Goal: Task Accomplishment & Management: Manage account settings

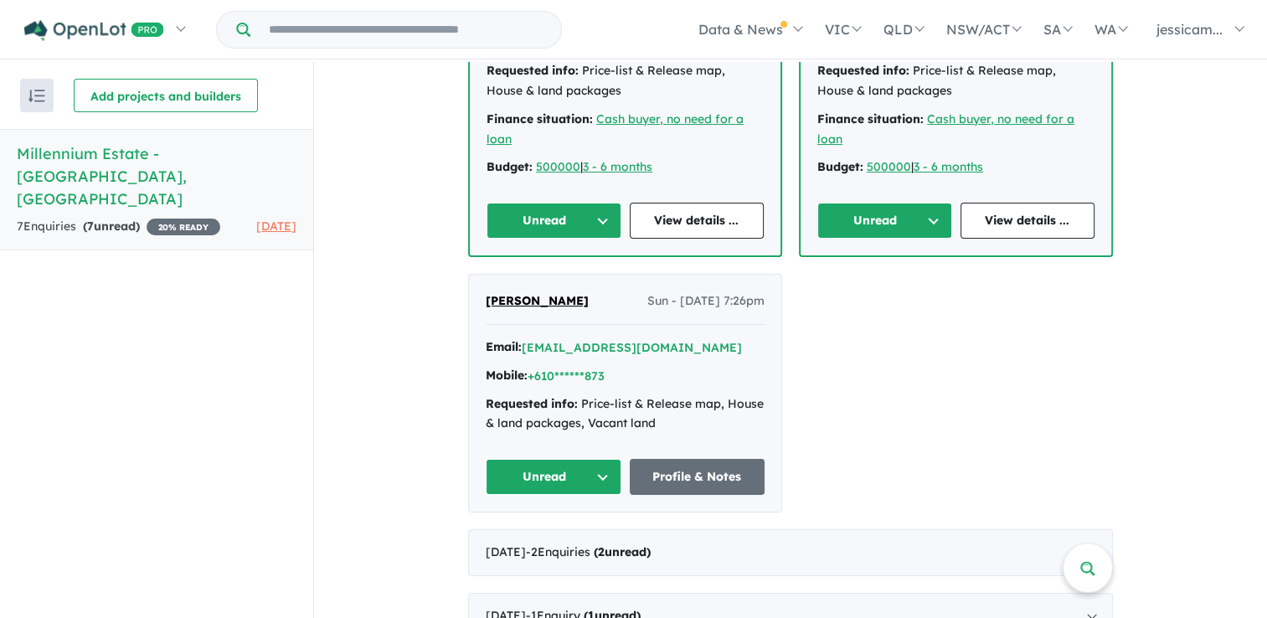
scroll to position [670, 0]
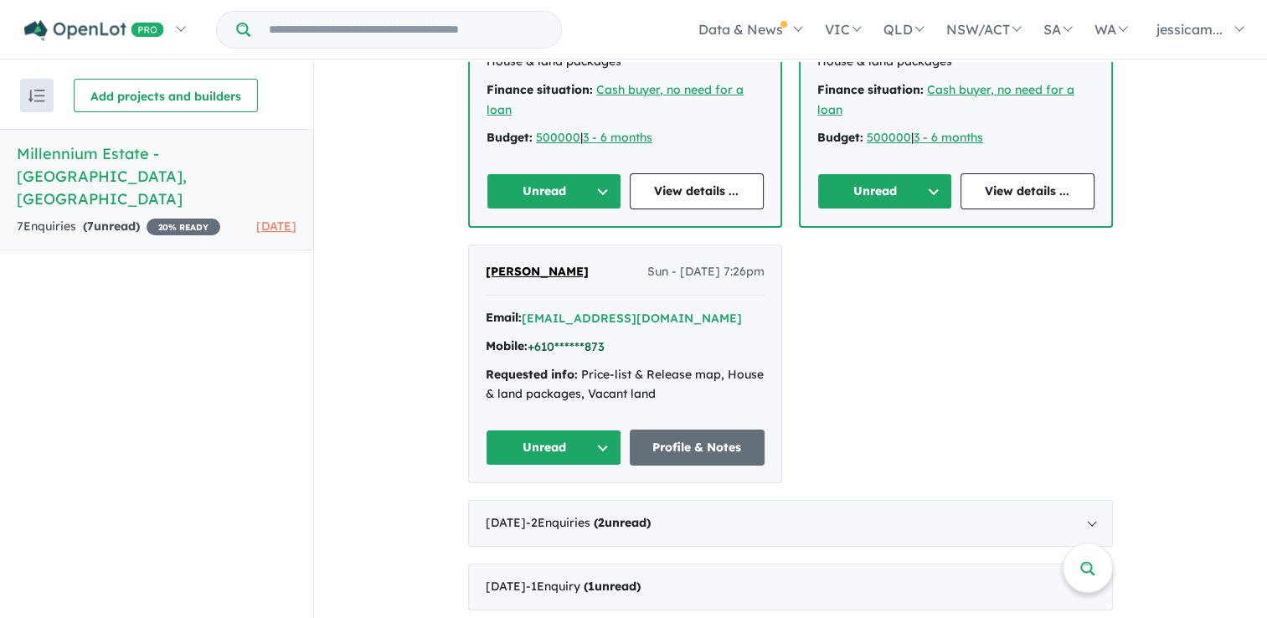
click at [582, 347] on button "+610******873" at bounding box center [566, 347] width 77 height 18
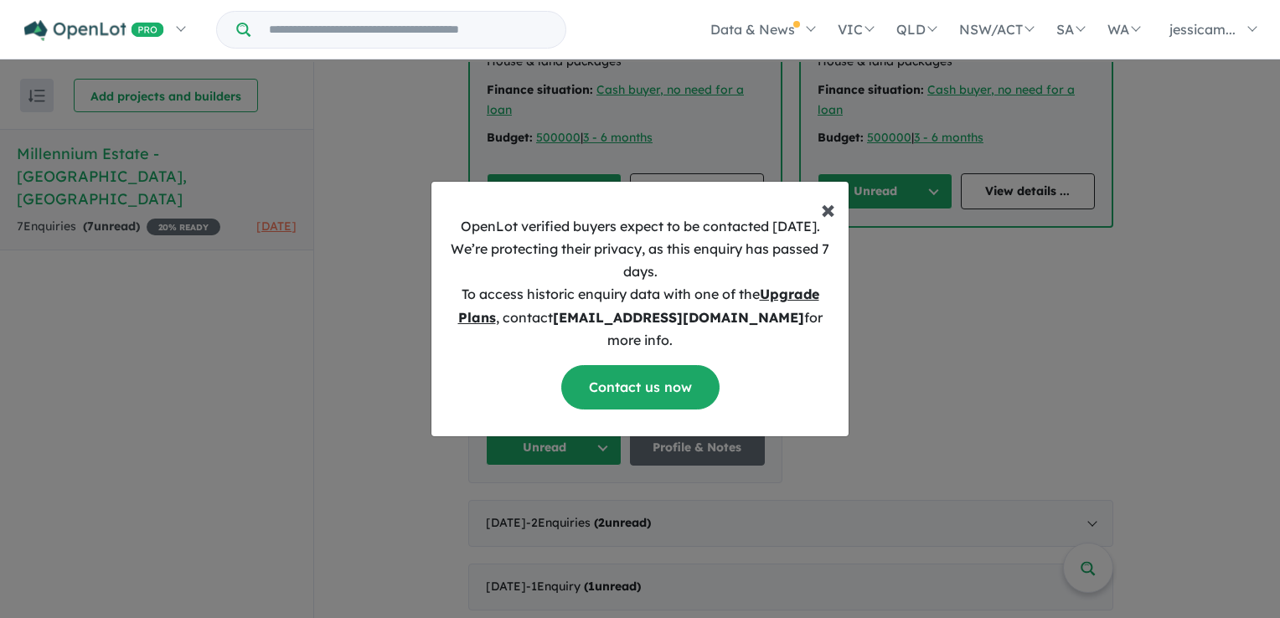
click at [827, 224] on span "×" at bounding box center [828, 209] width 14 height 34
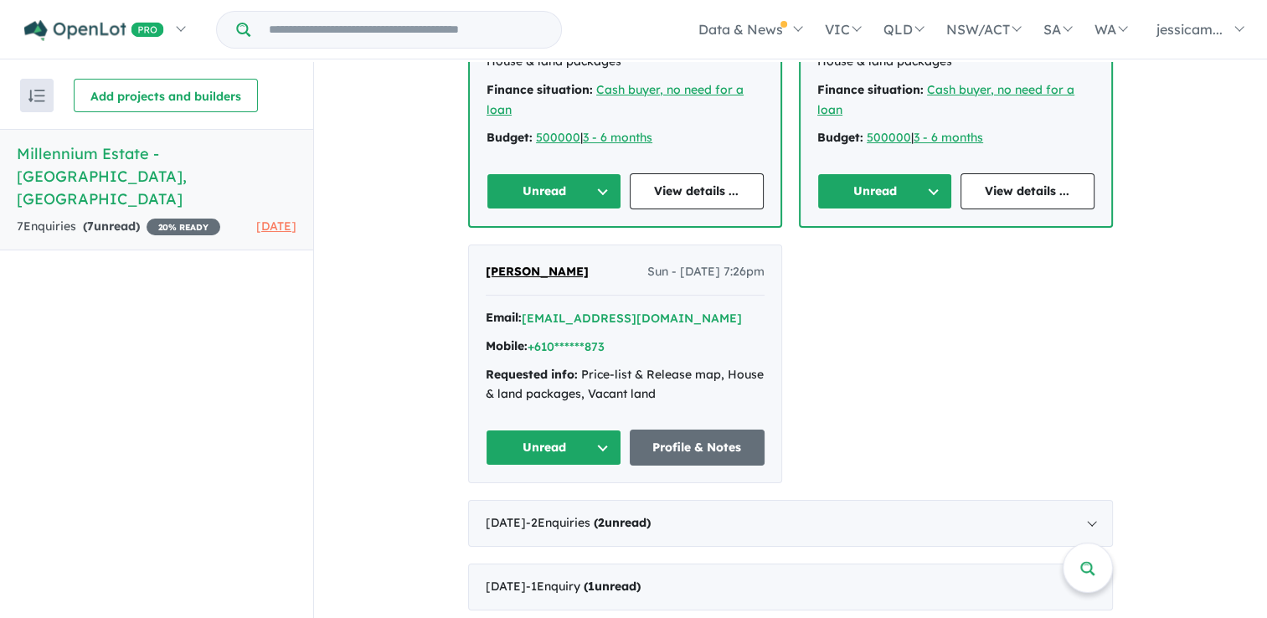
click at [595, 446] on button "Unread" at bounding box center [554, 448] width 136 height 36
click at [603, 448] on button "Unread" at bounding box center [554, 448] width 136 height 36
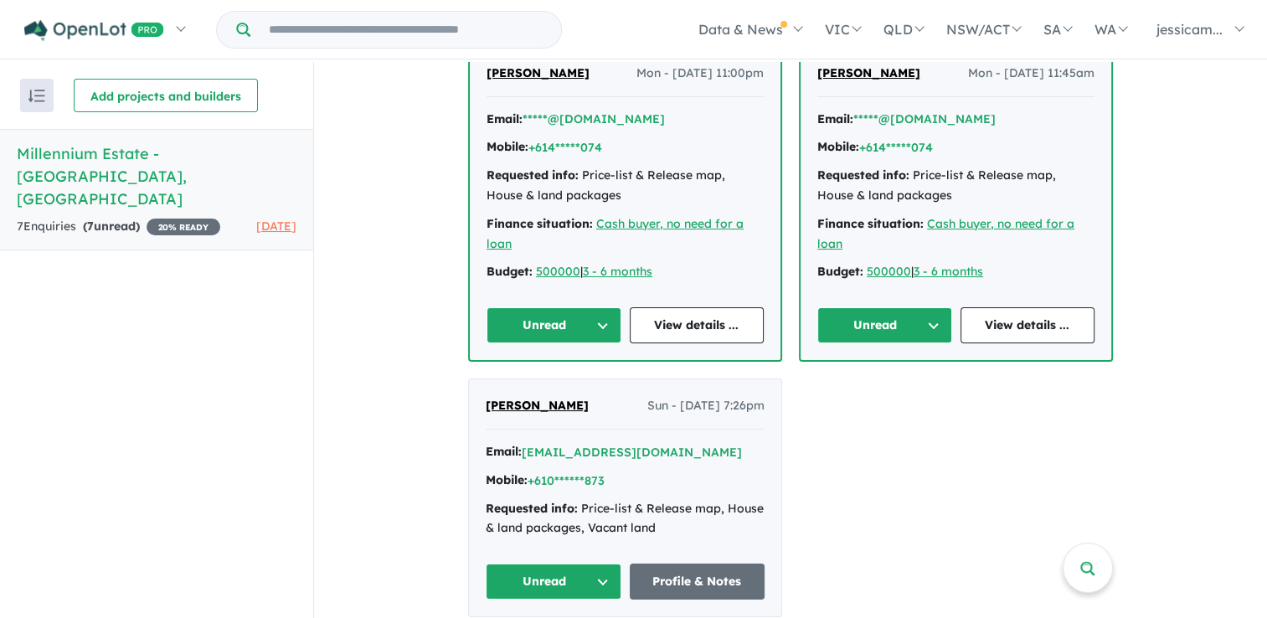
scroll to position [503, 0]
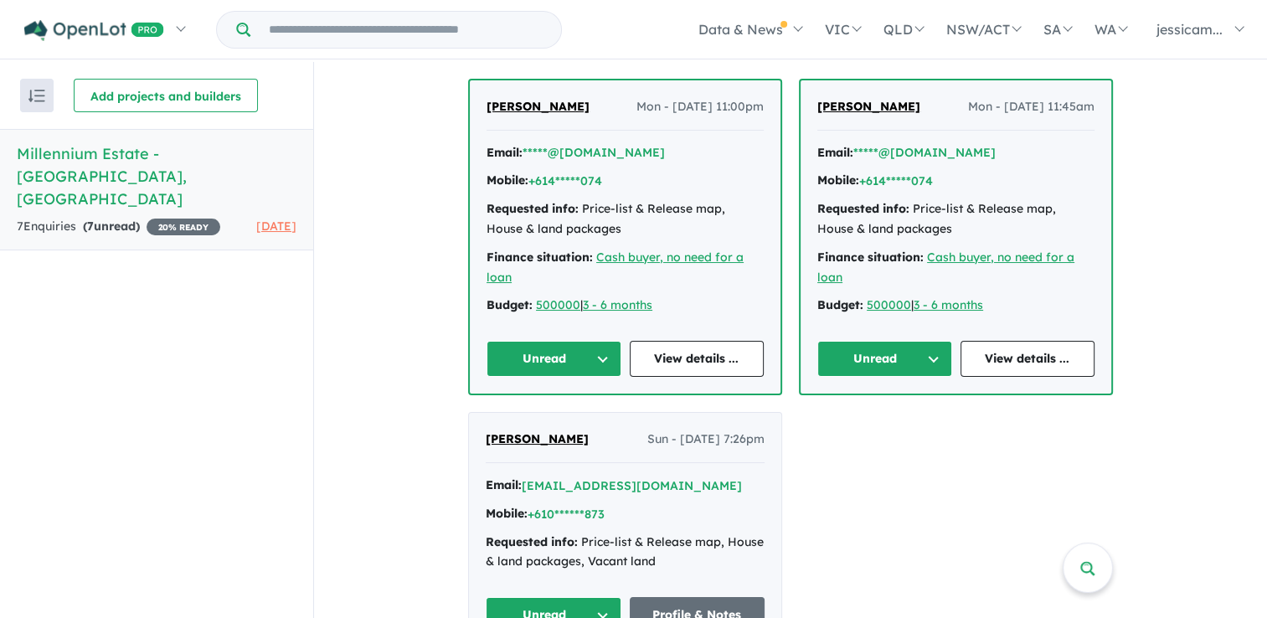
click at [563, 441] on span "[PERSON_NAME]" at bounding box center [537, 438] width 103 height 15
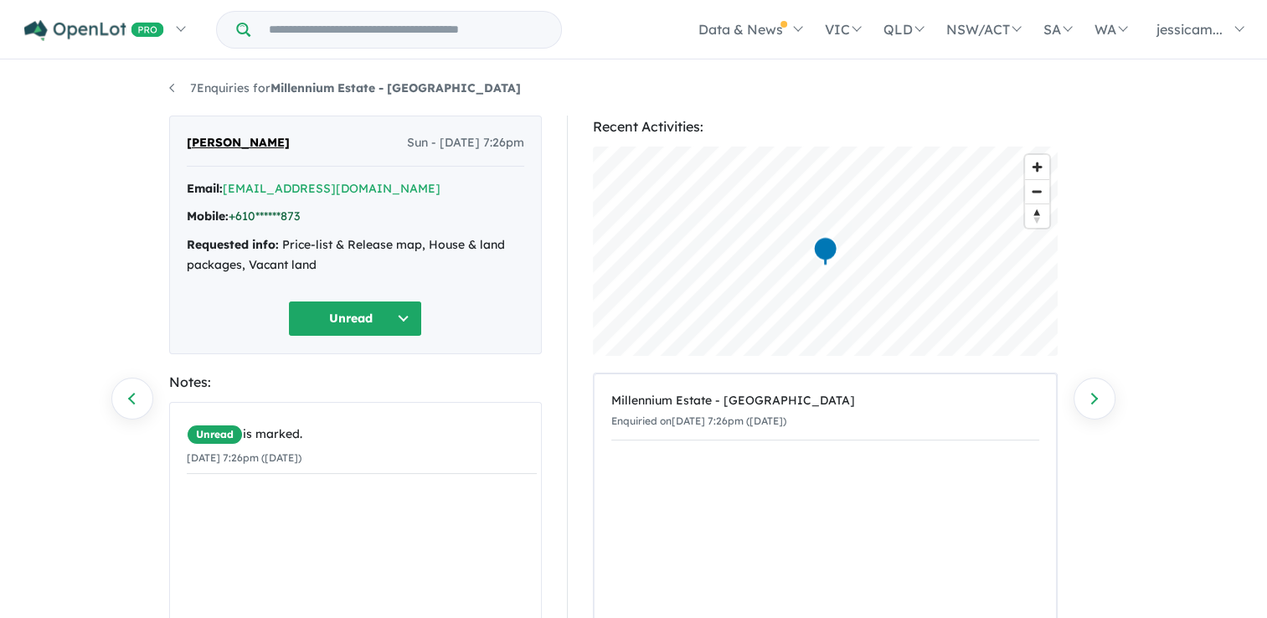
click at [291, 217] on link "+610******873" at bounding box center [264, 216] width 71 height 15
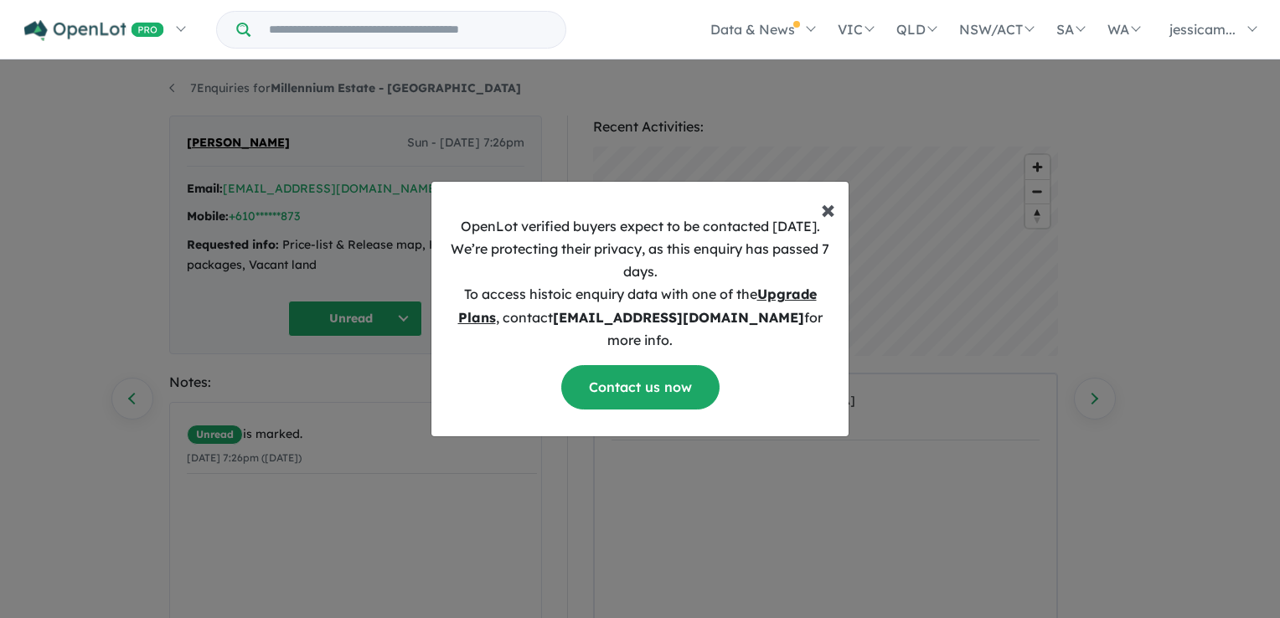
click at [824, 224] on span "×" at bounding box center [828, 209] width 14 height 34
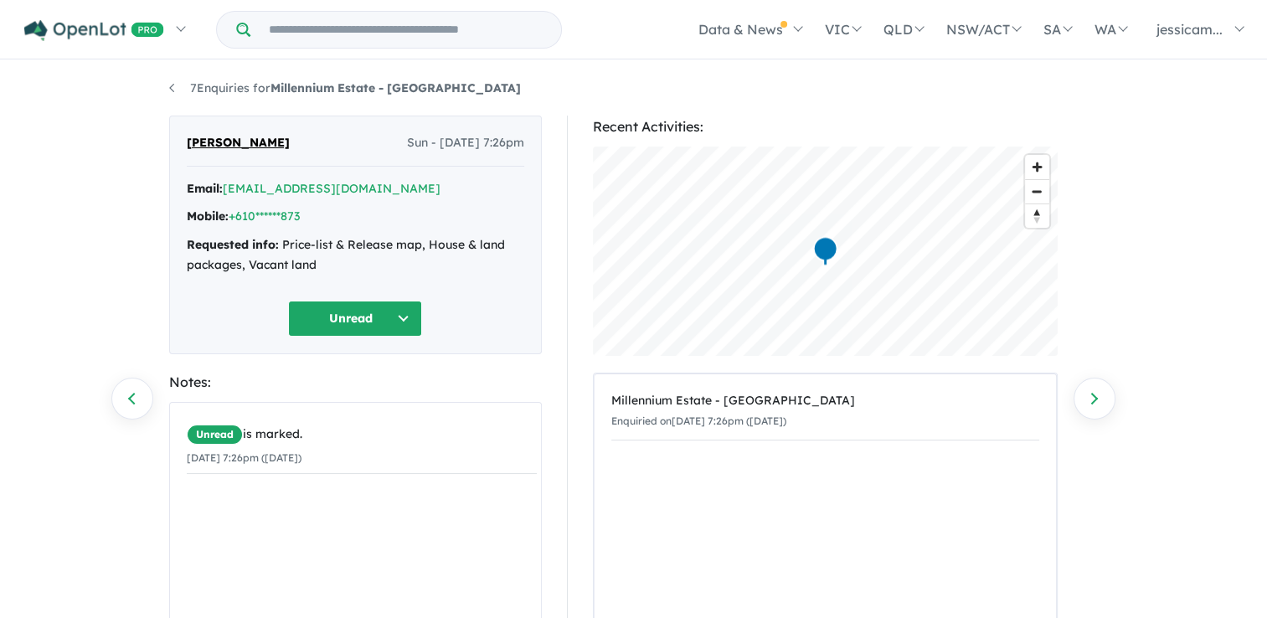
click at [400, 317] on button "Unread" at bounding box center [355, 319] width 134 height 36
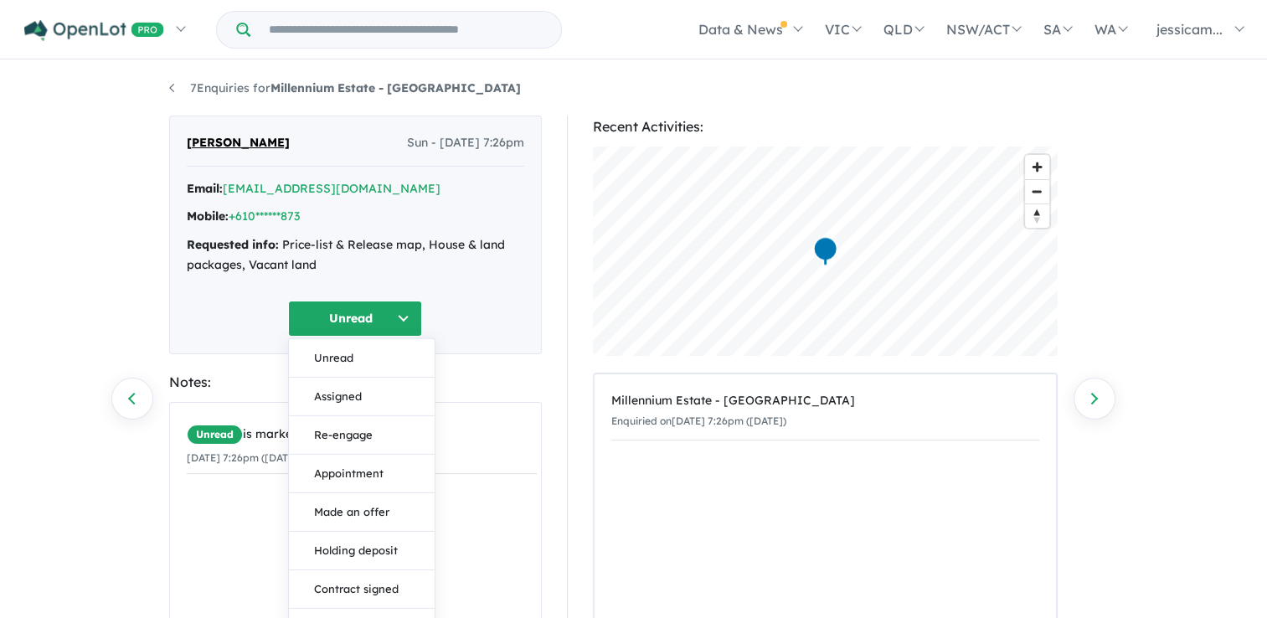
click at [413, 319] on button "Unread" at bounding box center [355, 319] width 134 height 36
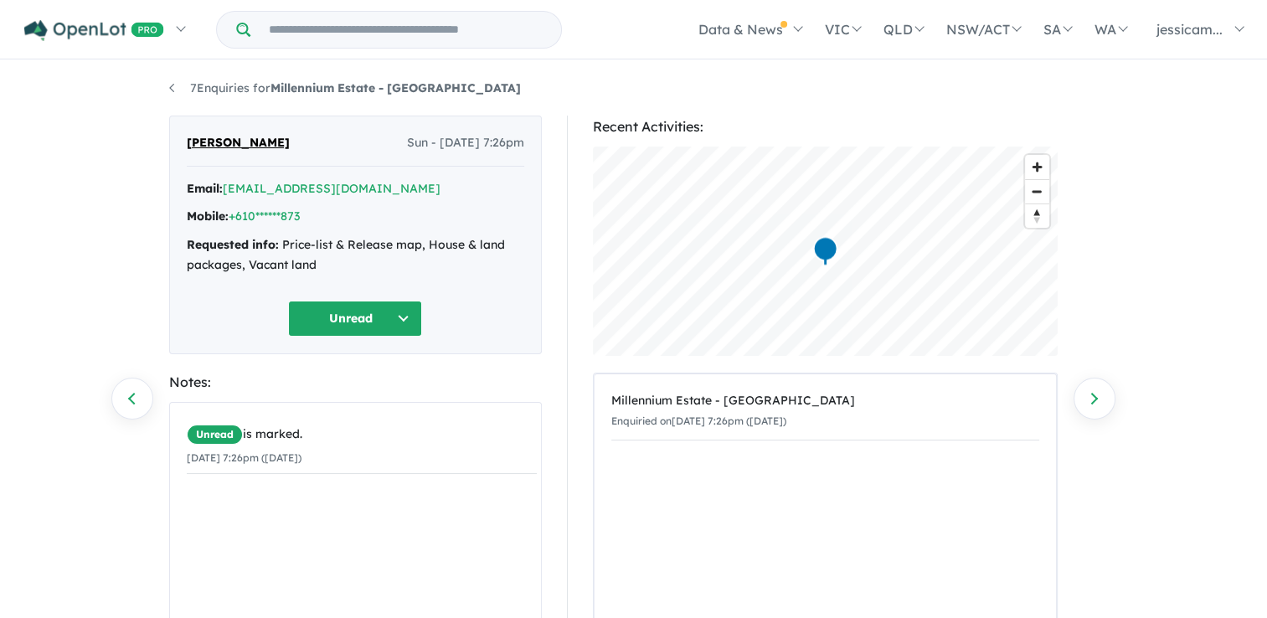
click at [413, 319] on button "Unread" at bounding box center [355, 319] width 134 height 36
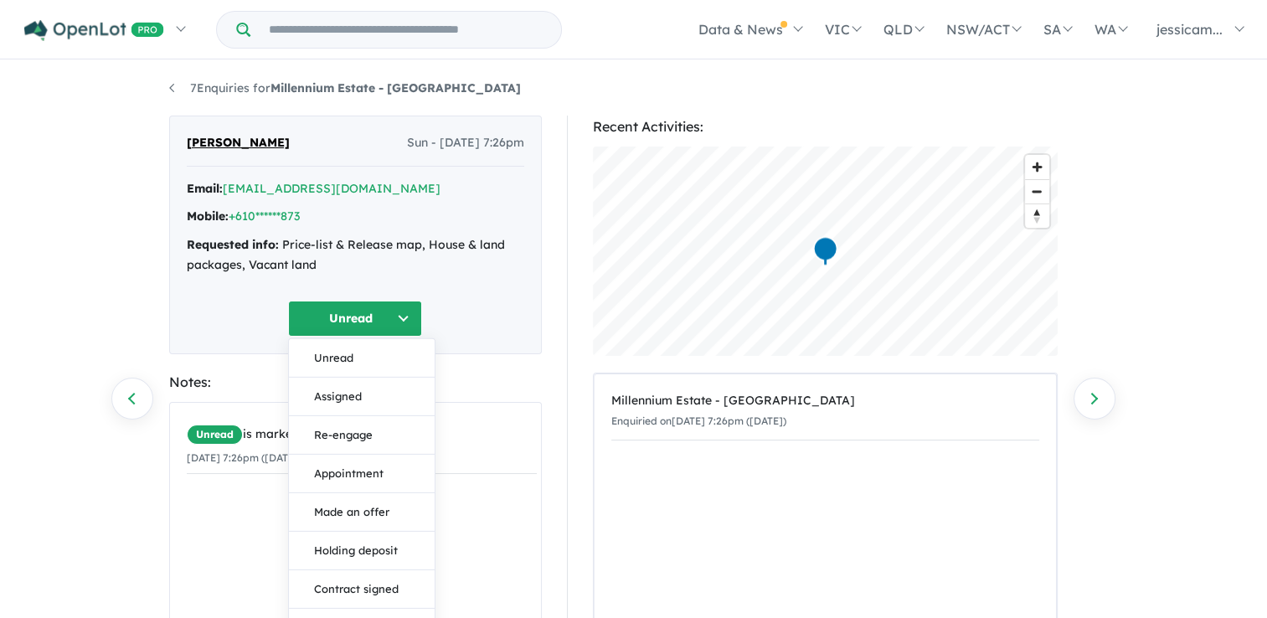
click at [388, 327] on button "Unread" at bounding box center [355, 319] width 134 height 36
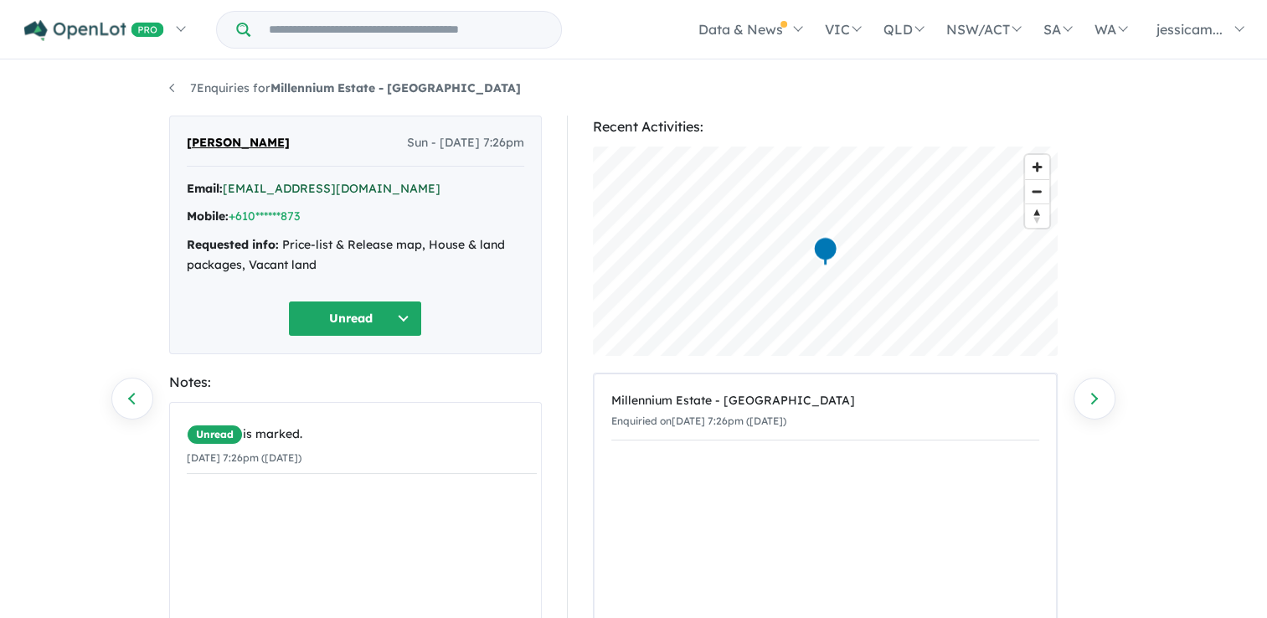
click at [307, 181] on link "[EMAIL_ADDRESS][DOMAIN_NAME]" at bounding box center [332, 188] width 218 height 15
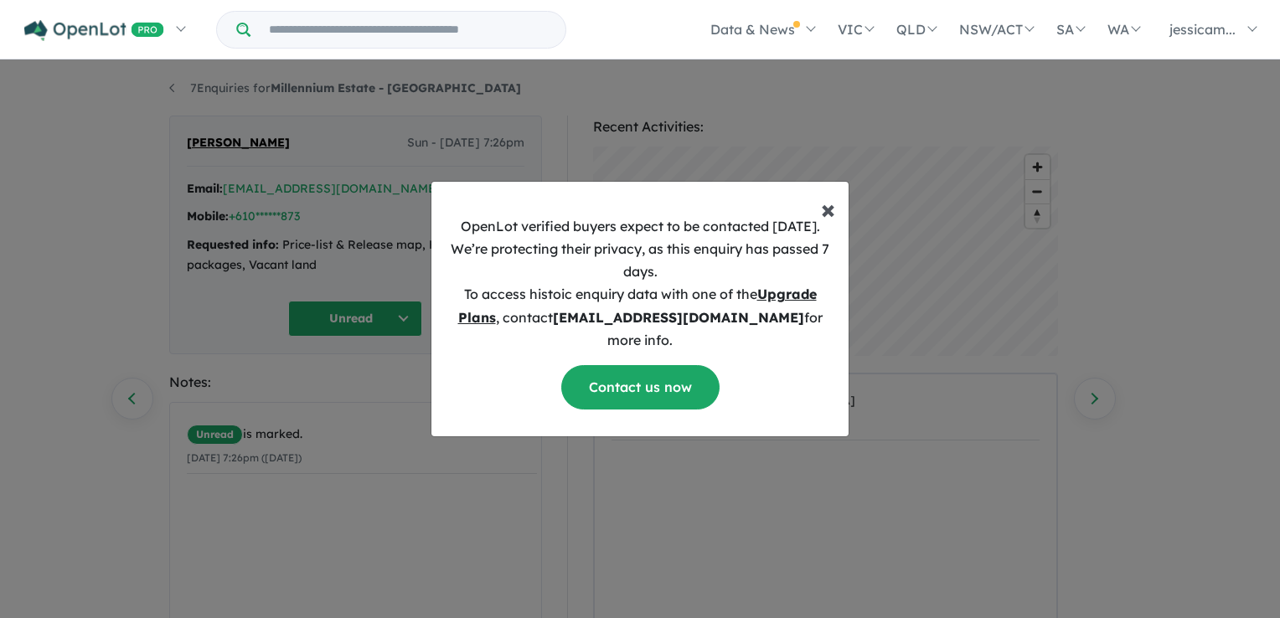
click at [826, 217] on span "×" at bounding box center [828, 209] width 14 height 34
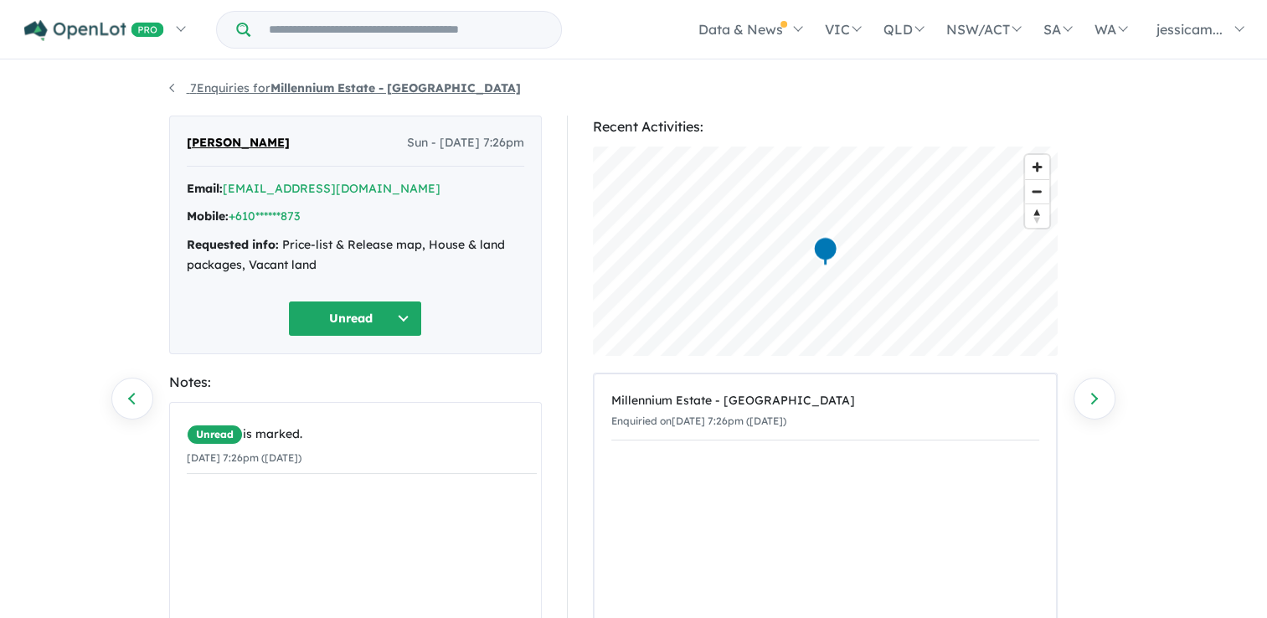
click at [173, 86] on link "7 Enquiries for Millennium Estate - Gulgong" at bounding box center [345, 87] width 352 height 15
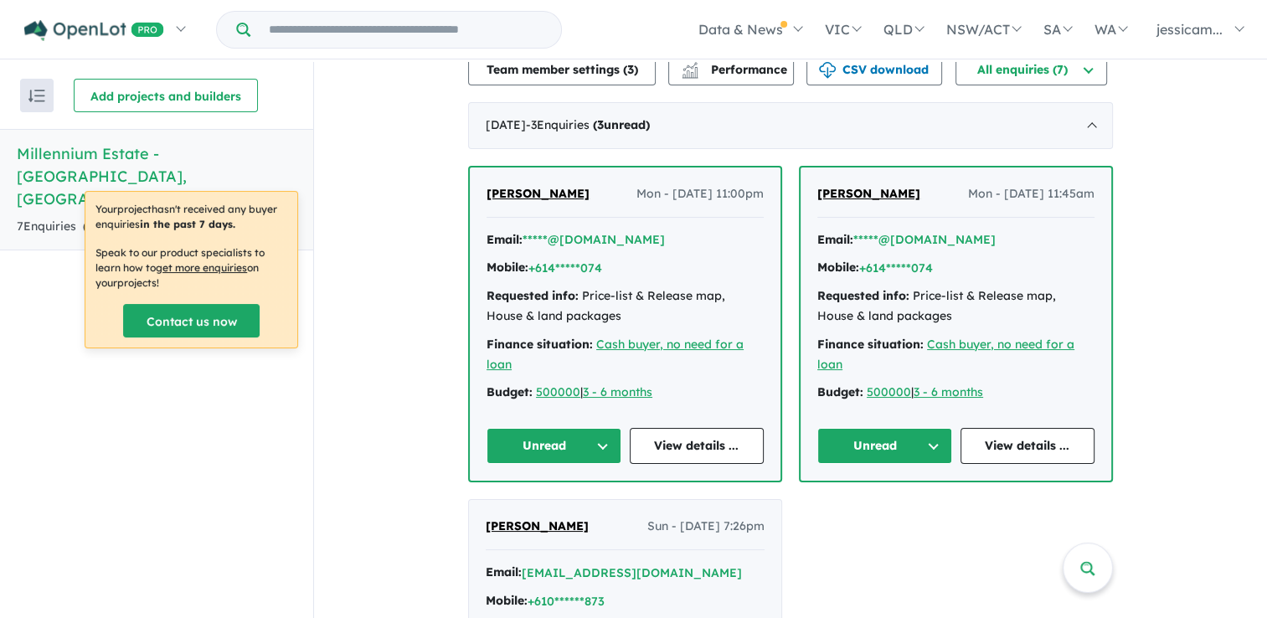
scroll to position [419, 0]
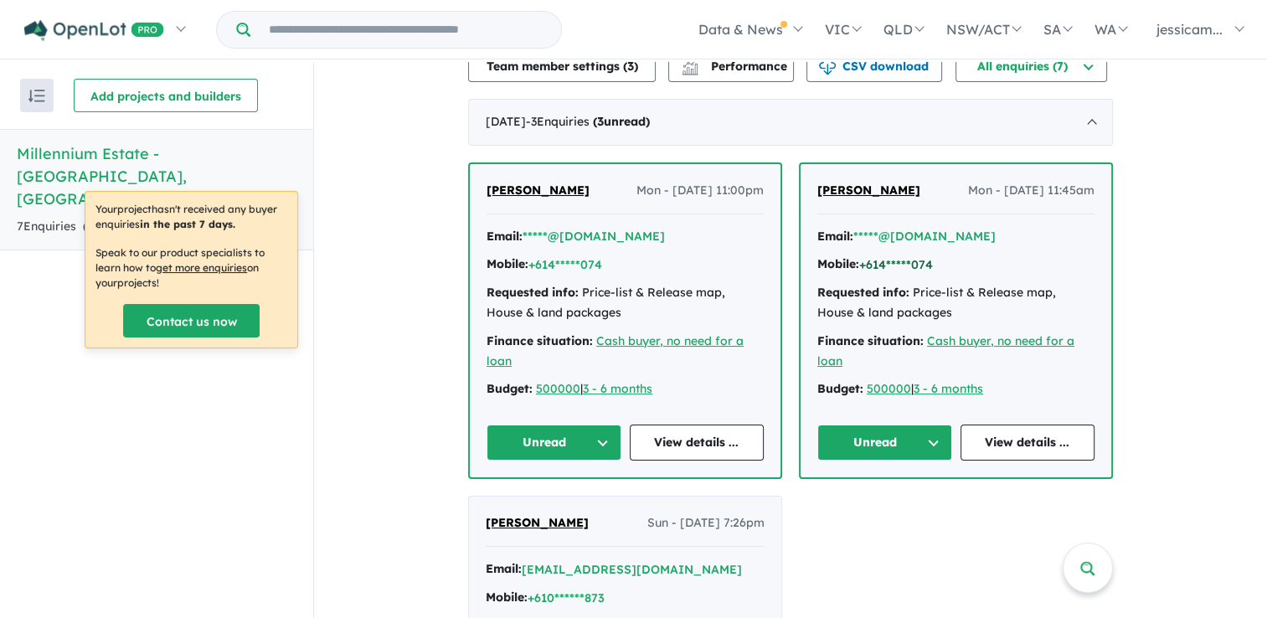
click at [915, 265] on button "+614*****074" at bounding box center [896, 265] width 74 height 18
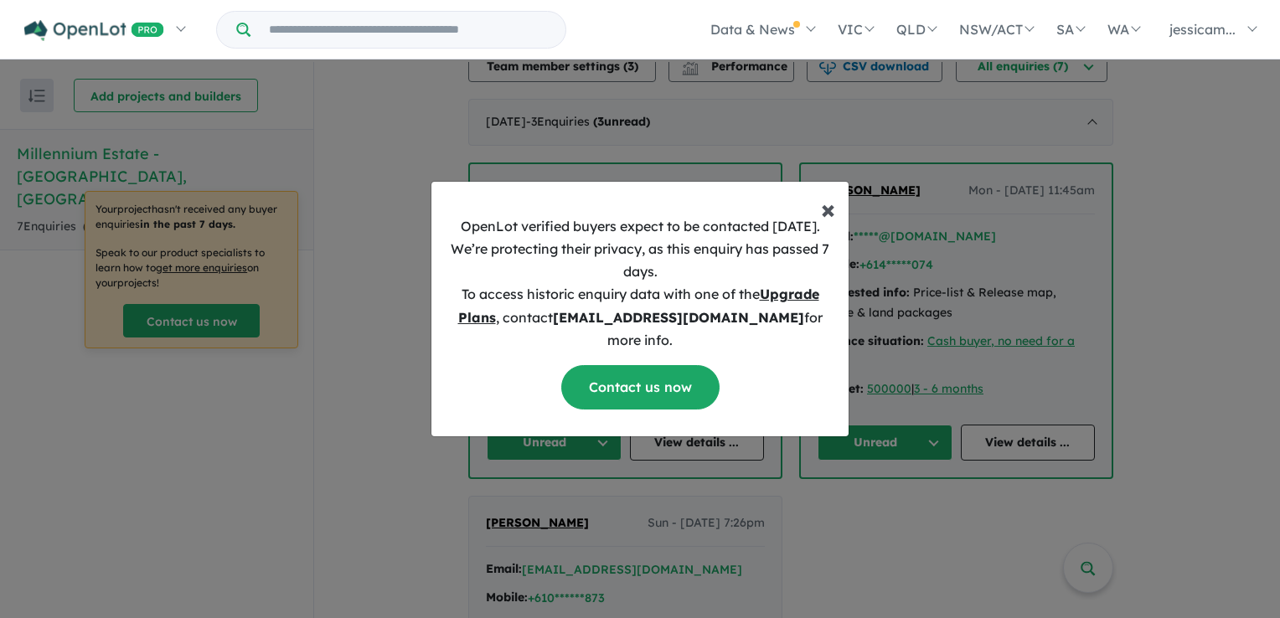
click at [835, 222] on button "× Close" at bounding box center [827, 202] width 41 height 40
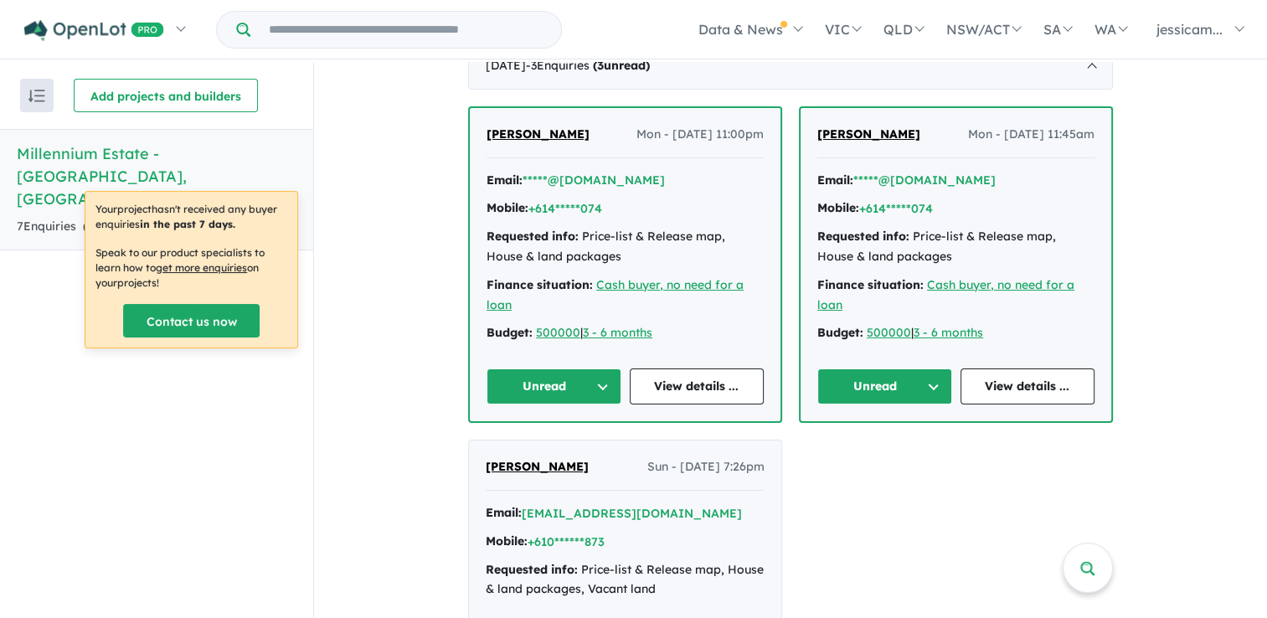
scroll to position [670, 0]
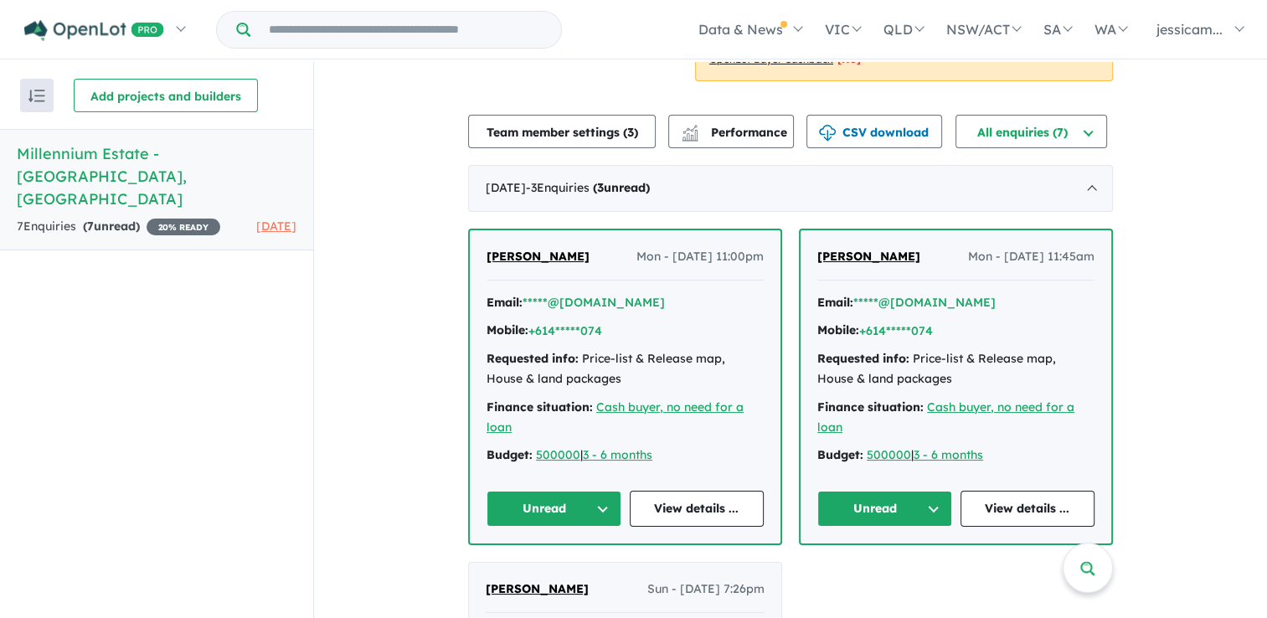
scroll to position [503, 0]
